Goal: Navigation & Orientation: Understand site structure

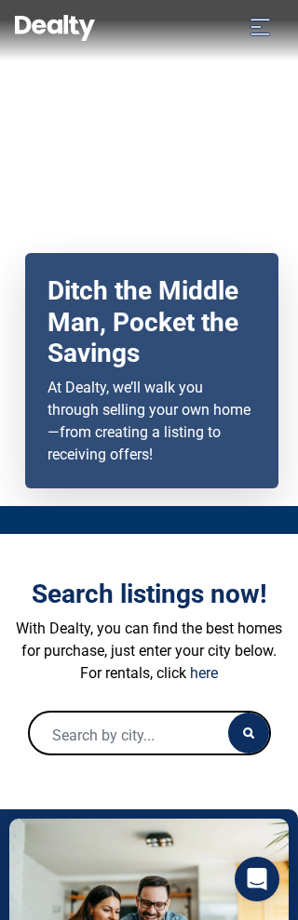
click at [255, 33] on icon "Toggle navigation" at bounding box center [260, 27] width 20 height 17
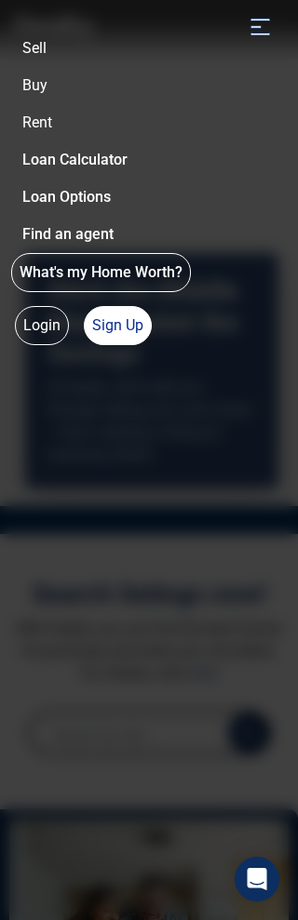
click at [261, 40] on button "Toggle navigation" at bounding box center [260, 26] width 46 height 30
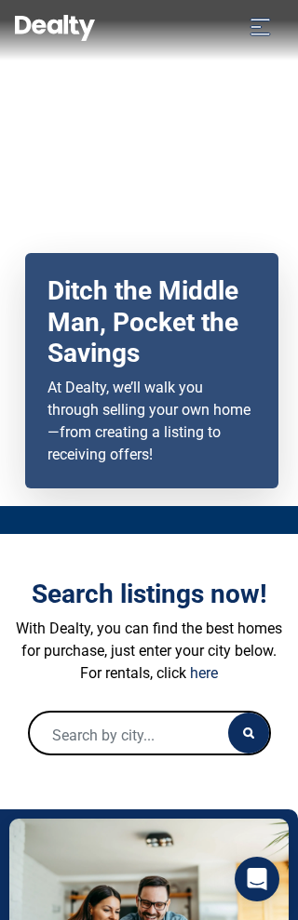
click at [265, 887] on icon "Open Intercom Messenger" at bounding box center [257, 879] width 22 height 22
